Goal: Find contact information: Find contact information

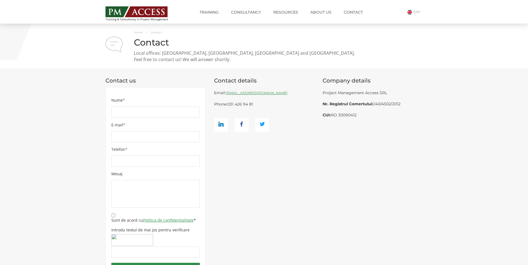
drag, startPoint x: 380, startPoint y: 93, endPoint x: 320, endPoint y: 91, distance: 60.1
click at [320, 91] on div "Company details Project Management Access SRL Nr. Registrul Comertului: J40/450…" at bounding box center [372, 99] width 108 height 44
copy div "Project Management Access"
drag, startPoint x: 257, startPoint y: 104, endPoint x: 229, endPoint y: 107, distance: 28.6
click at [229, 107] on div "Email: [EMAIL_ADDRESS][DOMAIN_NAME] Phone: [PHONE_NUMBER]" at bounding box center [264, 109] width 100 height 45
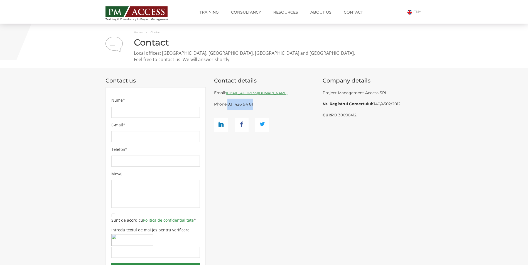
copy link "031 426 94 81"
drag, startPoint x: 264, startPoint y: 93, endPoint x: 227, endPoint y: 92, distance: 36.7
click at [227, 92] on div "Email: [EMAIL_ADDRESS][DOMAIN_NAME] Phone: [PHONE_NUMBER]" at bounding box center [264, 109] width 100 height 45
copy link "[EMAIL_ADDRESS][DOMAIN_NAME]"
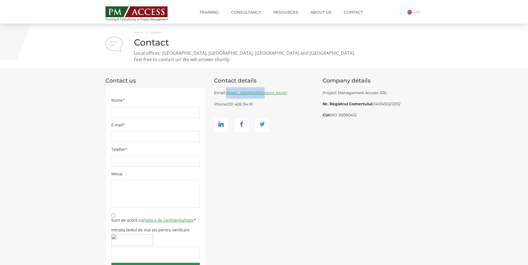
copy link "[EMAIL_ADDRESS][DOMAIN_NAME]"
